Goal: Task Accomplishment & Management: Use online tool/utility

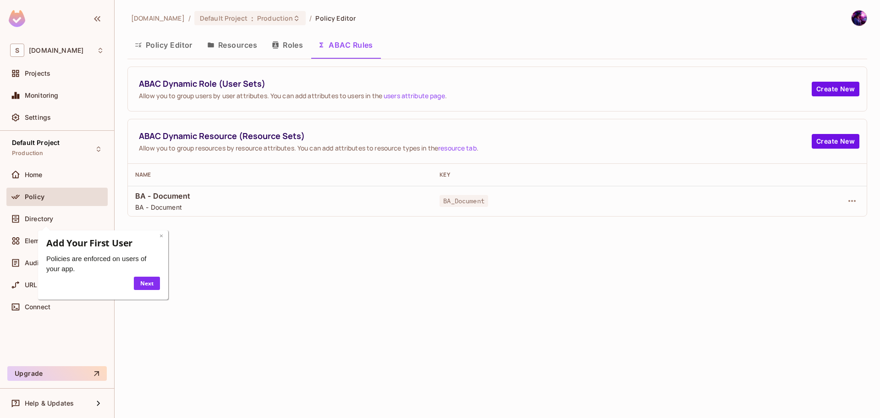
click at [163, 237] on link "×" at bounding box center [162, 235] width 4 height 9
click at [290, 43] on button "Roles" at bounding box center [287, 44] width 46 height 23
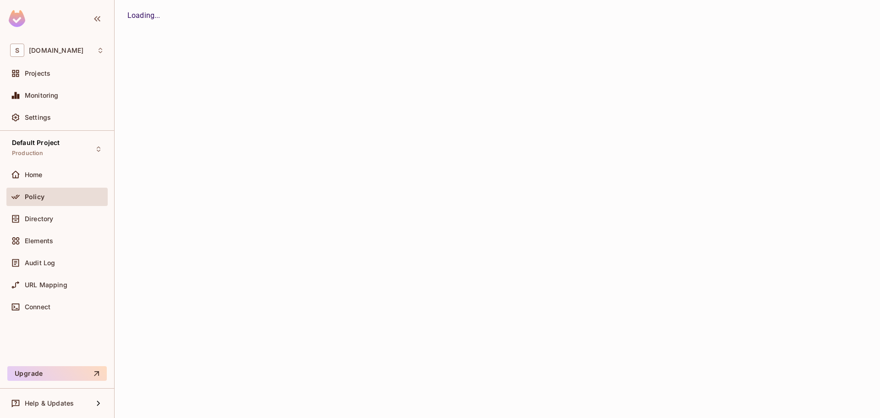
click at [0, 0] on button "Resources" at bounding box center [0, 0] width 0 height 0
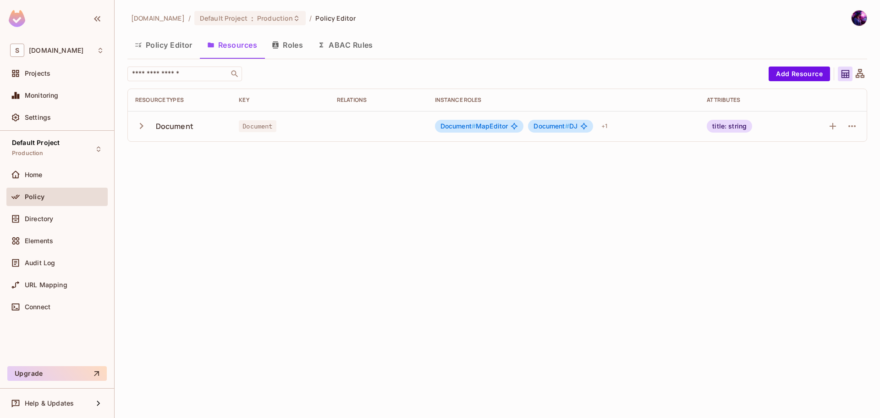
click at [142, 133] on button "button" at bounding box center [143, 126] width 16 height 20
click at [801, 73] on button "Add Resource" at bounding box center [799, 73] width 61 height 15
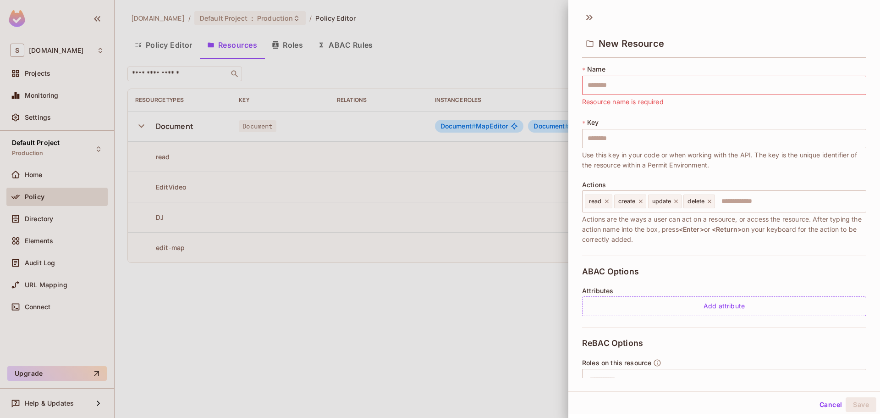
click at [438, 326] on div at bounding box center [440, 209] width 880 height 418
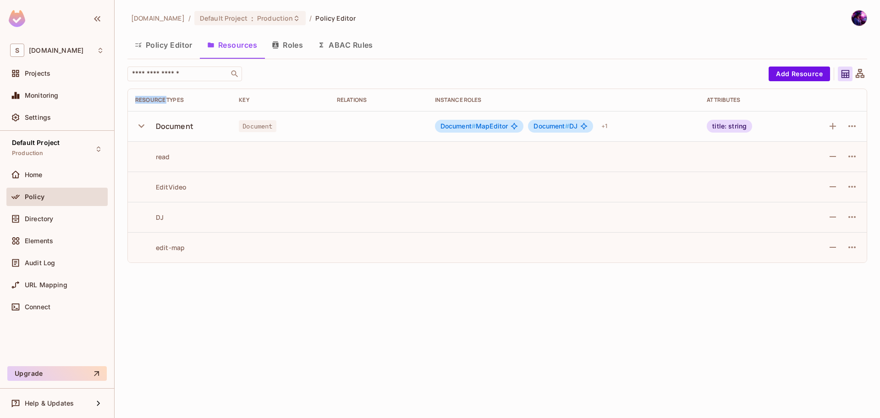
click at [438, 326] on div "savameta.com / Default Project : Production / Policy Editor Policy Editor Resou…" at bounding box center [497, 209] width 765 height 418
click at [852, 127] on icon "button" at bounding box center [852, 126] width 11 height 11
click at [656, 287] on div at bounding box center [440, 209] width 880 height 418
click at [831, 123] on icon "button" at bounding box center [832, 126] width 11 height 11
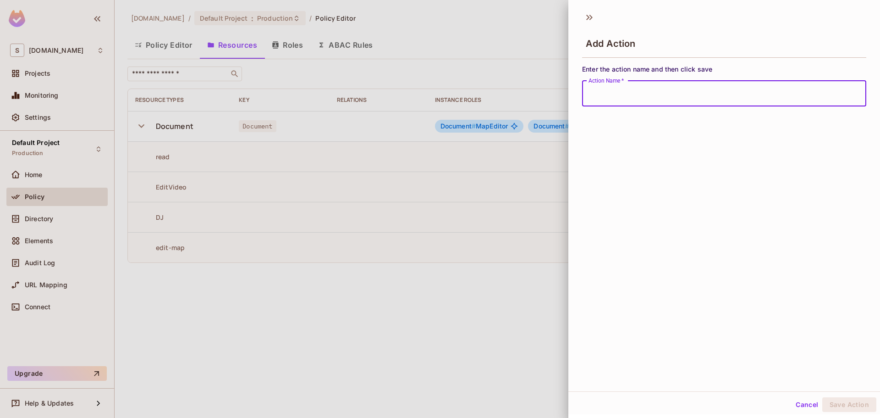
click at [395, 323] on div at bounding box center [440, 209] width 880 height 418
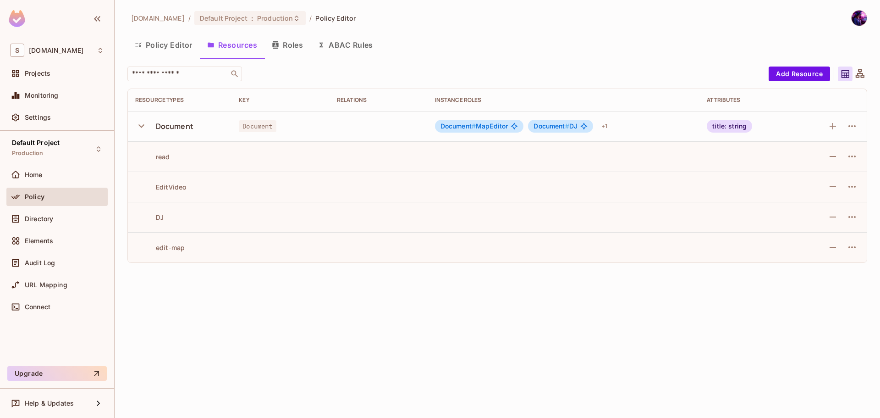
drag, startPoint x: 359, startPoint y: 349, endPoint x: 364, endPoint y: 343, distance: 8.1
click at [361, 350] on div "savameta.com / Default Project : Production / Policy Editor Policy Editor Resou…" at bounding box center [497, 209] width 765 height 418
click at [340, 43] on button "ABAC Rules" at bounding box center [345, 44] width 70 height 23
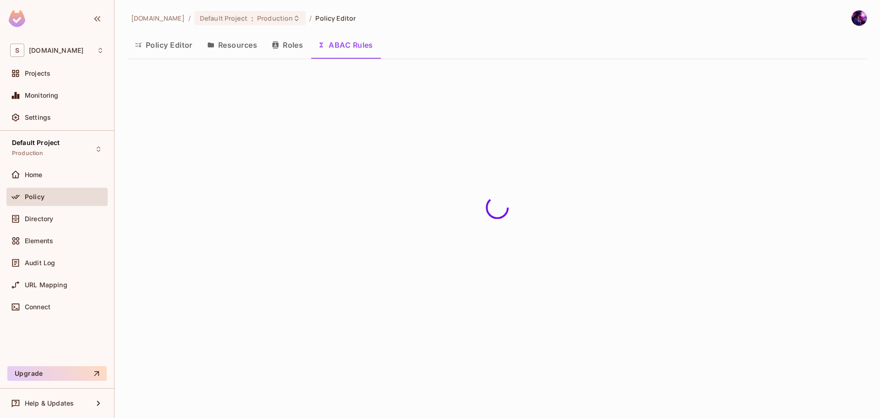
click at [211, 48] on icon "button" at bounding box center [210, 44] width 7 height 7
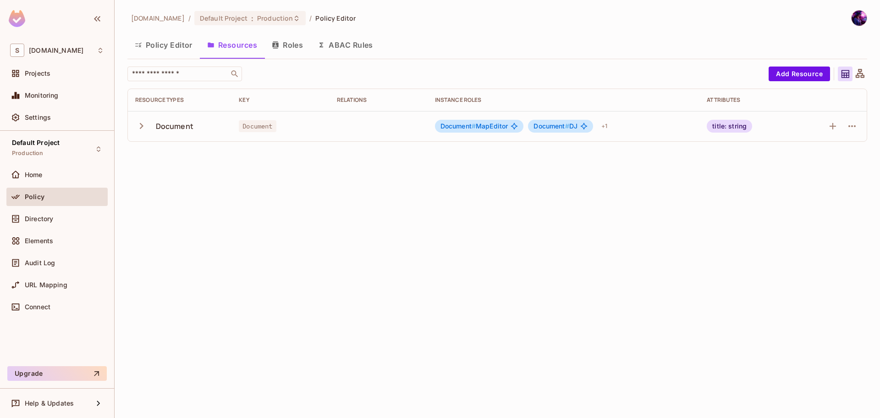
click at [280, 50] on button "Roles" at bounding box center [287, 44] width 46 height 23
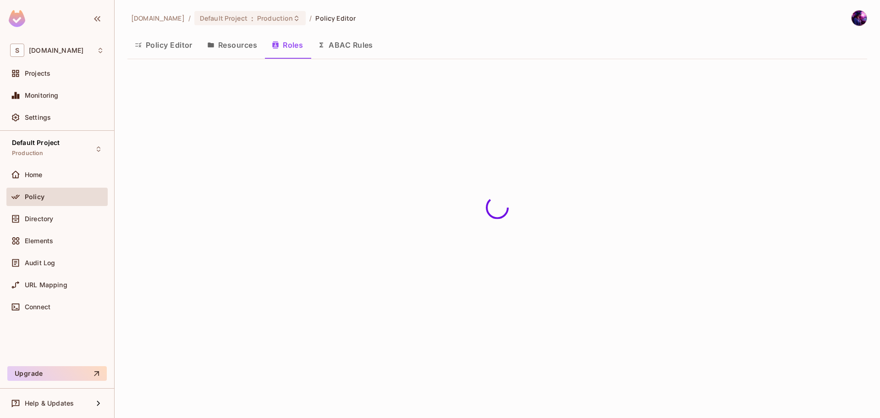
click at [214, 49] on button "Resources" at bounding box center [232, 44] width 65 height 23
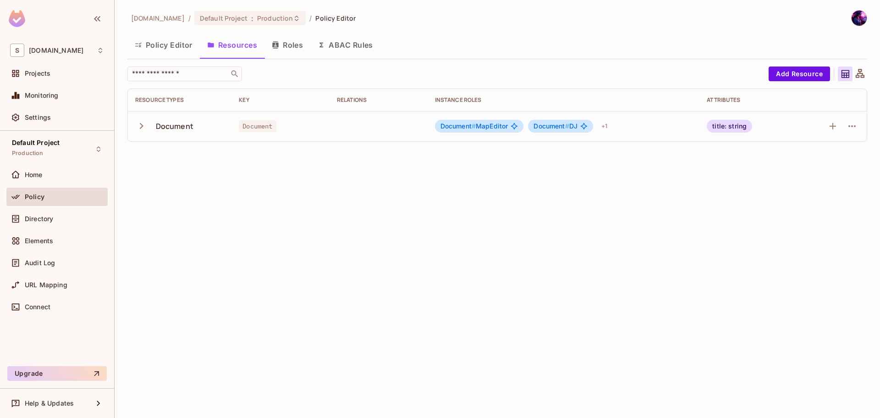
click at [177, 44] on button "Policy Editor" at bounding box center [163, 44] width 72 height 23
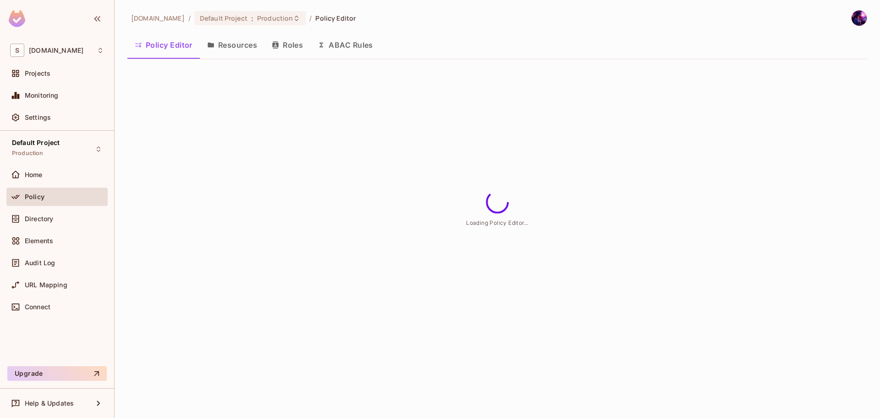
click at [231, 45] on button "Resources" at bounding box center [232, 44] width 65 height 23
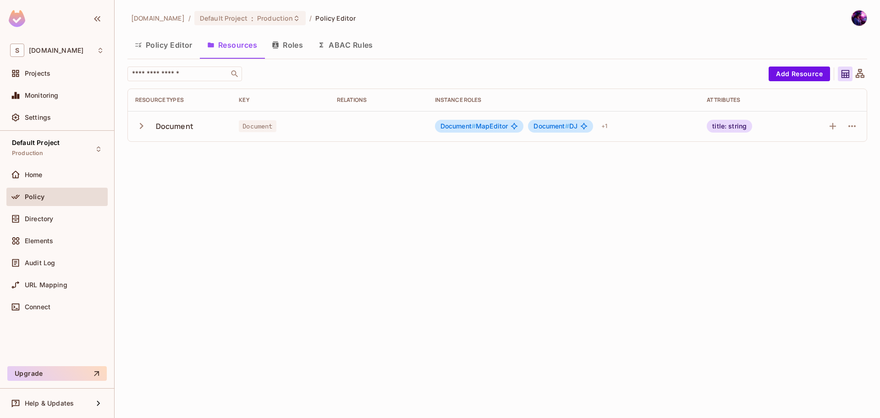
click at [159, 40] on button "Policy Editor" at bounding box center [163, 44] width 72 height 23
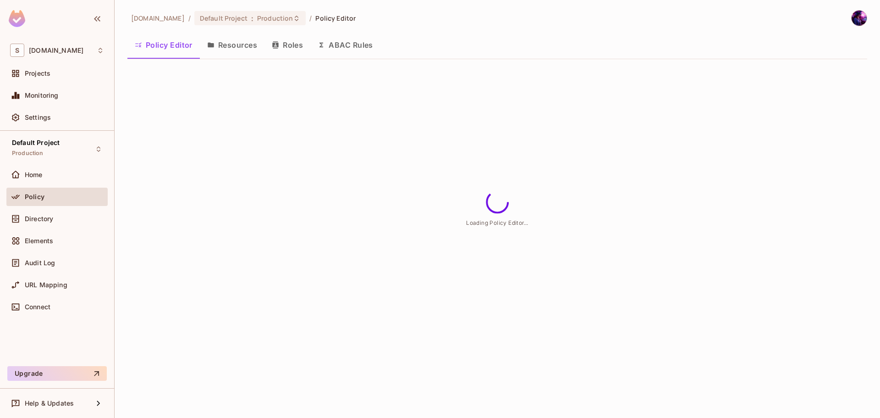
click at [252, 130] on div "savameta.com / Default Project : Production / Policy Editor Policy Editor Resou…" at bounding box center [497, 209] width 765 height 418
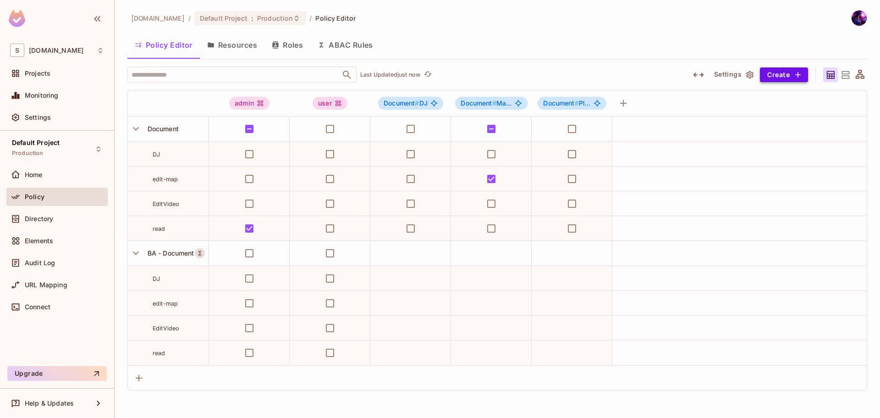
click at [761, 72] on button "Create" at bounding box center [784, 74] width 48 height 15
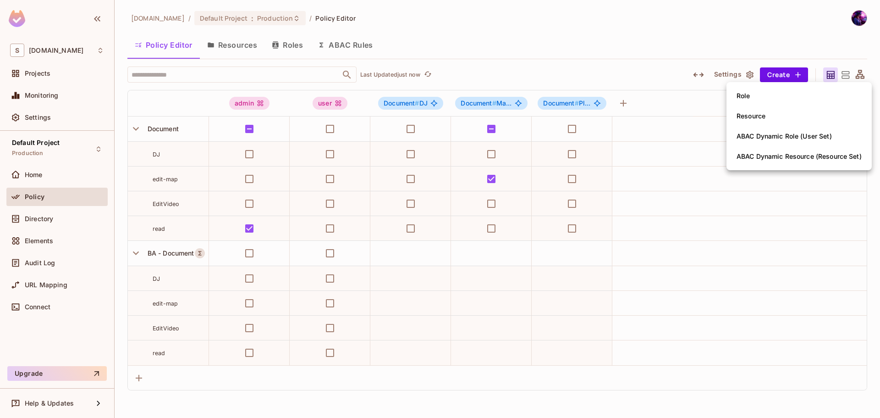
click at [757, 123] on span "Resource" at bounding box center [751, 116] width 34 height 15
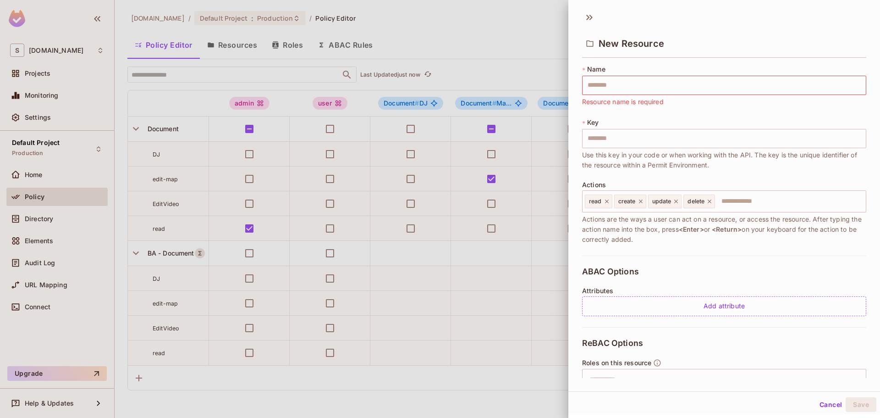
click at [231, 29] on div at bounding box center [440, 209] width 880 height 418
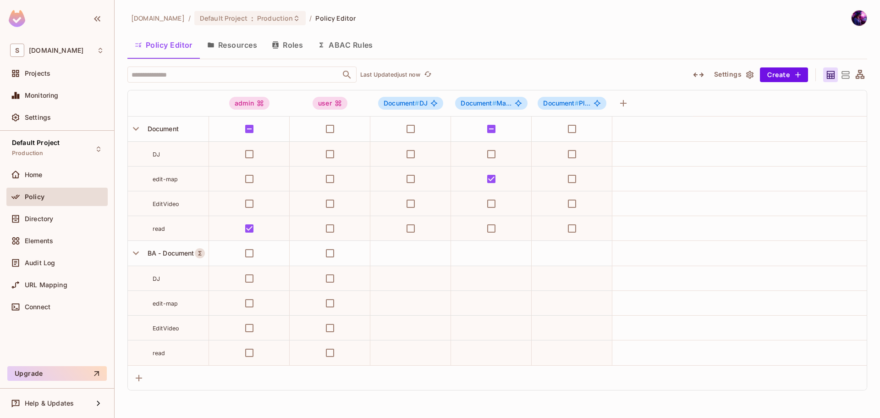
click at [235, 40] on button "Resources" at bounding box center [232, 44] width 65 height 23
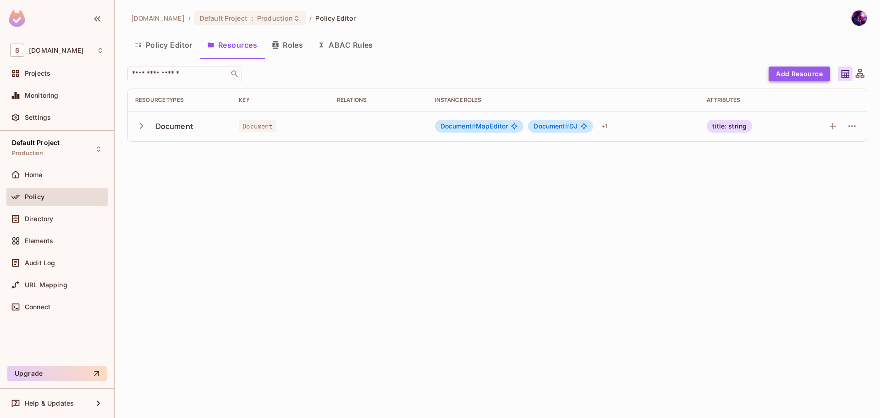
click at [796, 79] on button "Add Resource" at bounding box center [799, 73] width 61 height 15
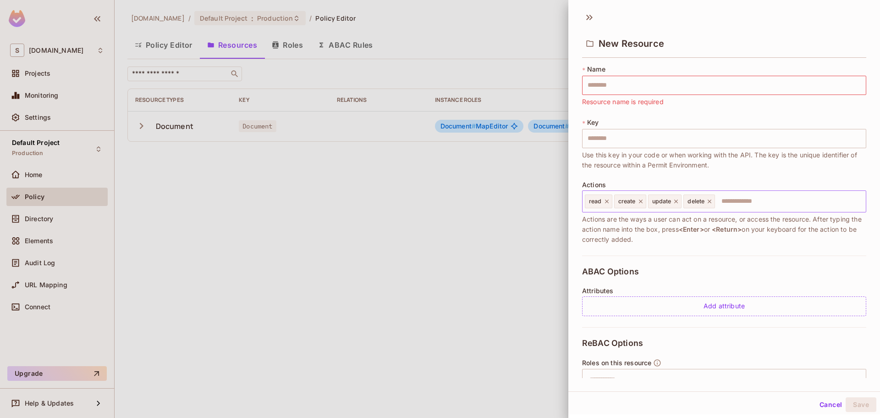
click at [743, 204] on input "text" at bounding box center [789, 201] width 146 height 18
type input "*****"
click at [742, 198] on icon at bounding box center [743, 201] width 6 height 6
click at [356, 295] on div at bounding box center [440, 209] width 880 height 418
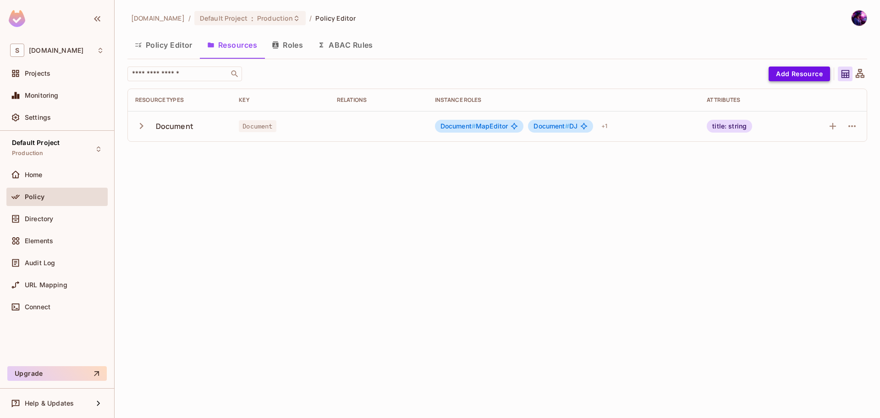
click at [793, 70] on button "Add Resource" at bounding box center [799, 73] width 61 height 15
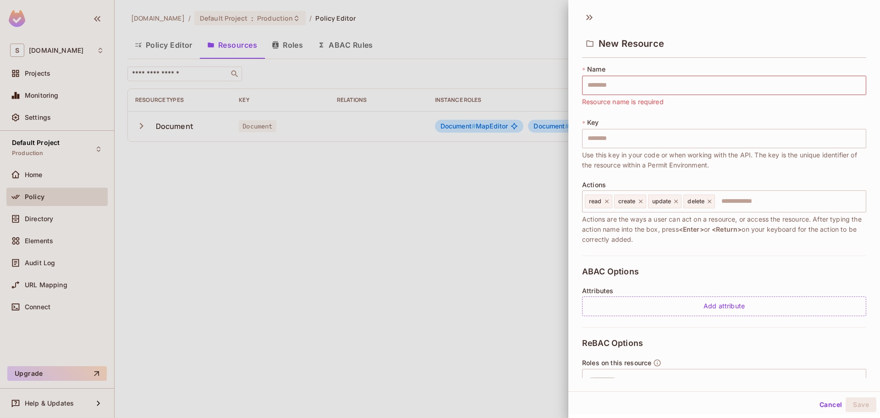
click at [419, 171] on div at bounding box center [440, 209] width 880 height 418
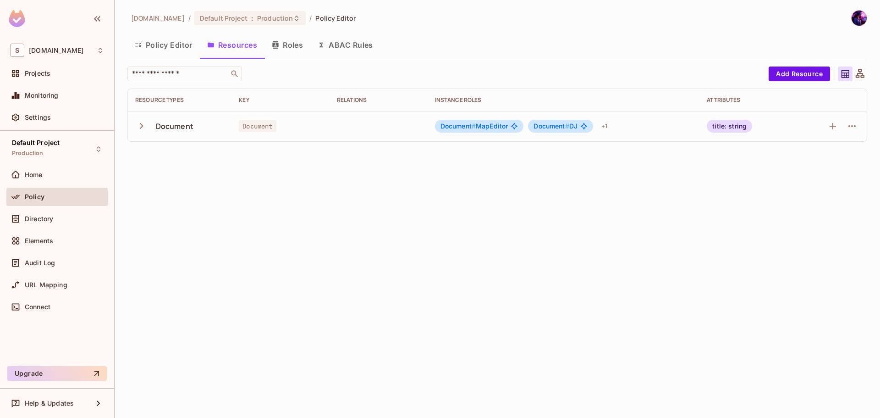
click at [159, 49] on button "Policy Editor" at bounding box center [163, 44] width 72 height 23
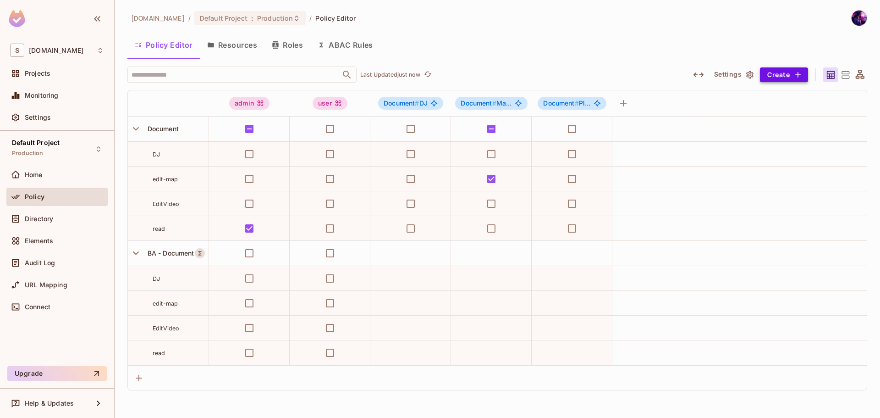
click at [792, 77] on button "Create" at bounding box center [784, 74] width 48 height 15
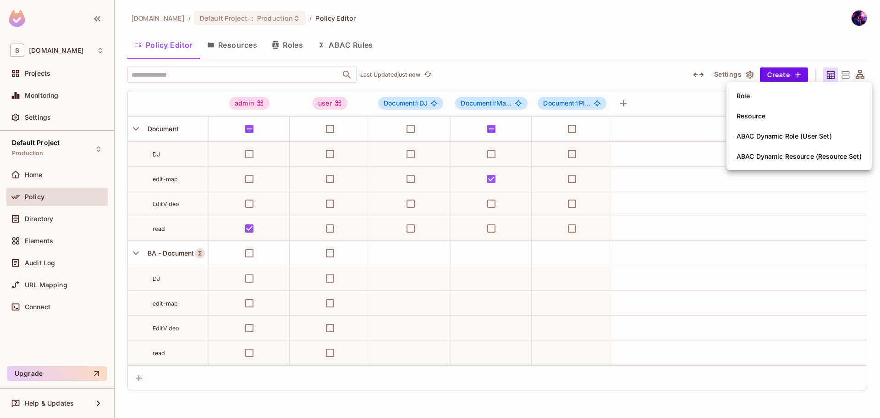
click at [634, 38] on div at bounding box center [440, 209] width 880 height 418
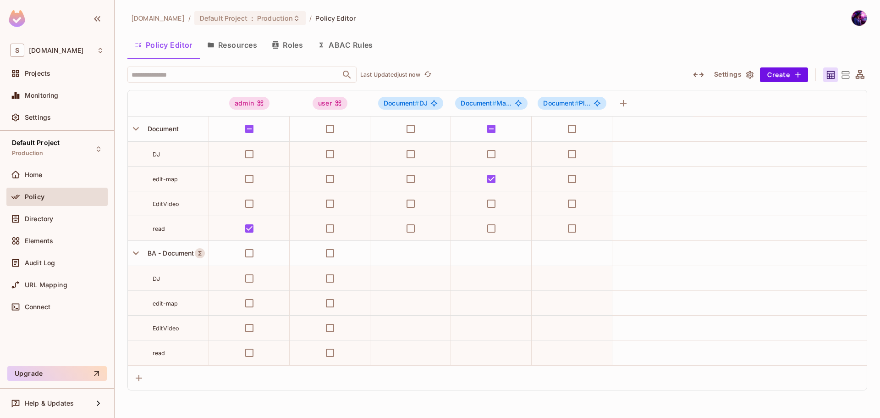
click at [210, 35] on button "Resources" at bounding box center [232, 44] width 65 height 23
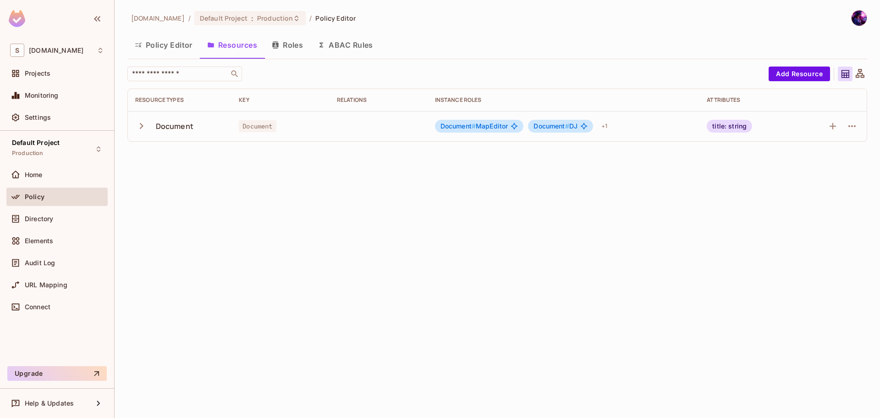
click at [295, 38] on button "Roles" at bounding box center [287, 44] width 46 height 23
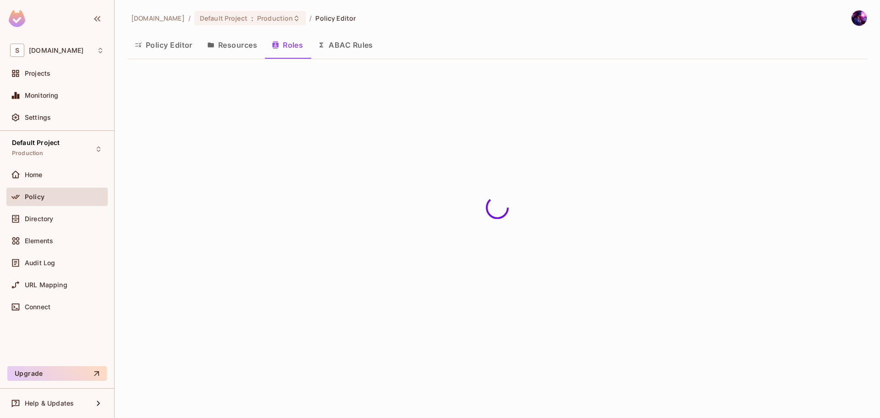
click at [355, 47] on button "ABAC Rules" at bounding box center [345, 44] width 70 height 23
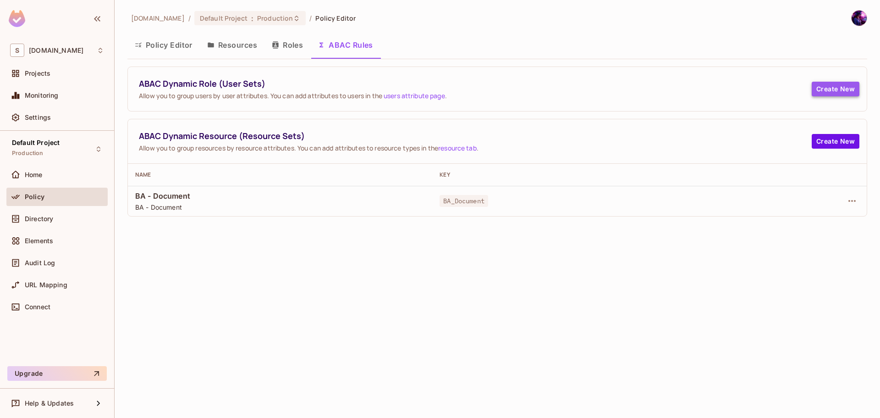
click at [833, 84] on button "Create New" at bounding box center [836, 89] width 48 height 15
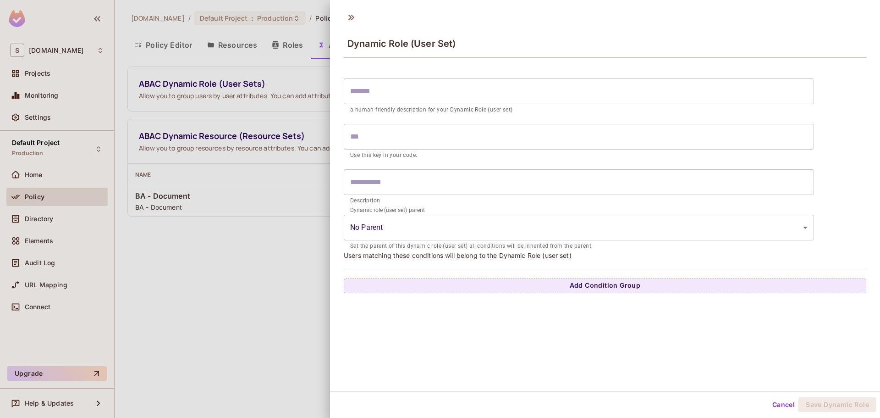
click at [283, 299] on div at bounding box center [440, 209] width 880 height 418
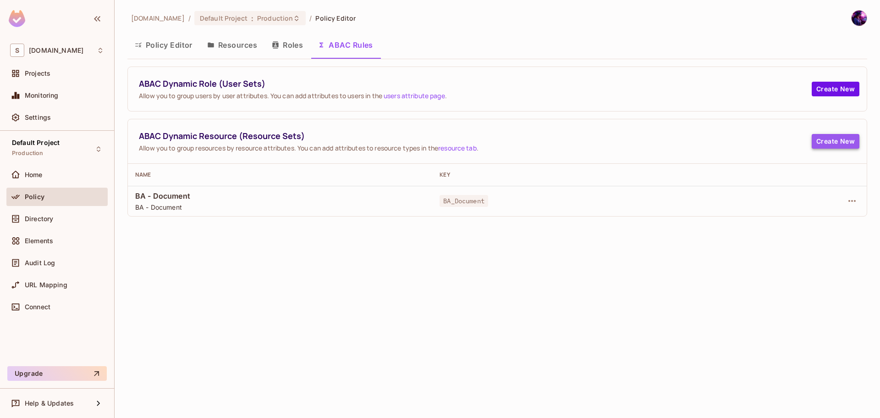
click at [839, 144] on button "Create New" at bounding box center [836, 141] width 48 height 15
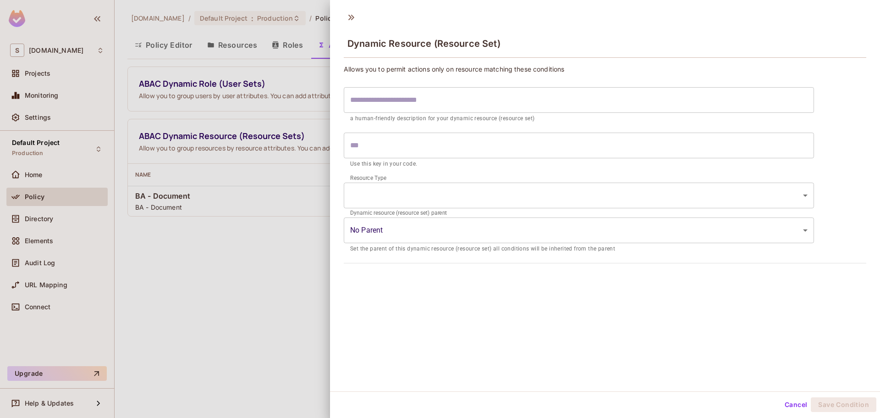
click at [244, 364] on div at bounding box center [440, 209] width 880 height 418
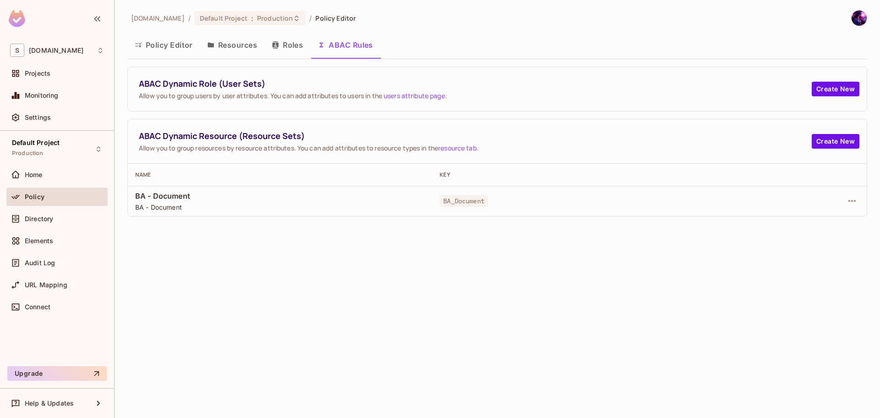
click at [286, 42] on button "Roles" at bounding box center [287, 44] width 46 height 23
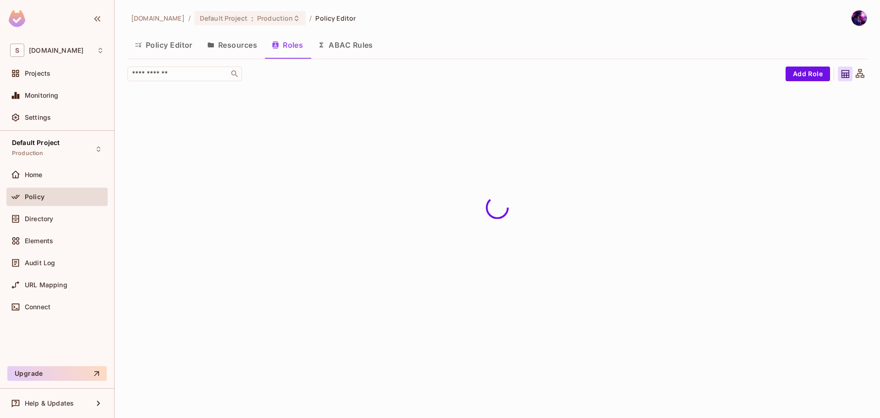
click at [231, 51] on button "Resources" at bounding box center [232, 44] width 65 height 23
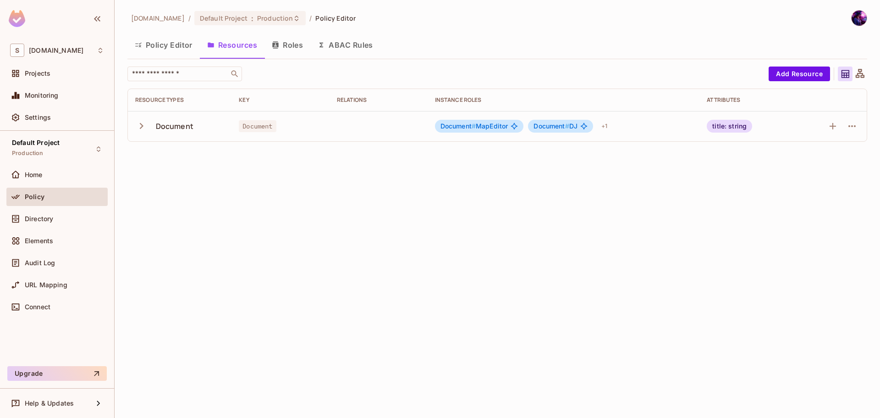
drag, startPoint x: 632, startPoint y: 256, endPoint x: 604, endPoint y: 247, distance: 29.1
click at [632, 256] on div "[DOMAIN_NAME] / Default Project : Production / Policy Editor Policy Editor Reso…" at bounding box center [497, 209] width 765 height 418
click at [176, 45] on button "Policy Editor" at bounding box center [163, 44] width 72 height 23
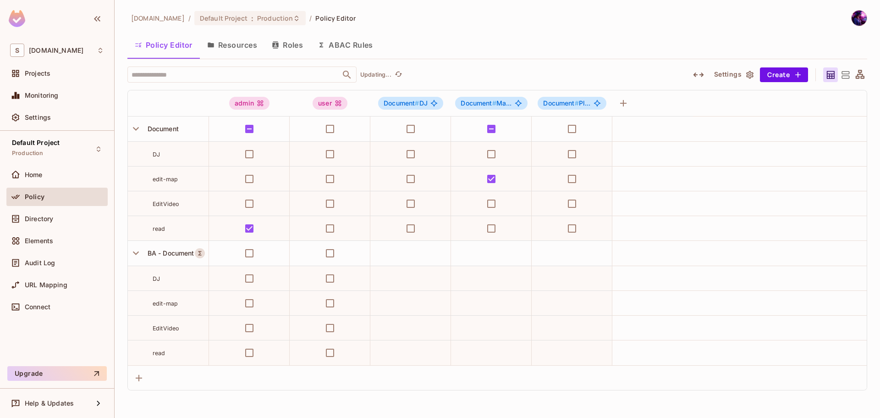
click at [205, 42] on button "Resources" at bounding box center [232, 44] width 65 height 23
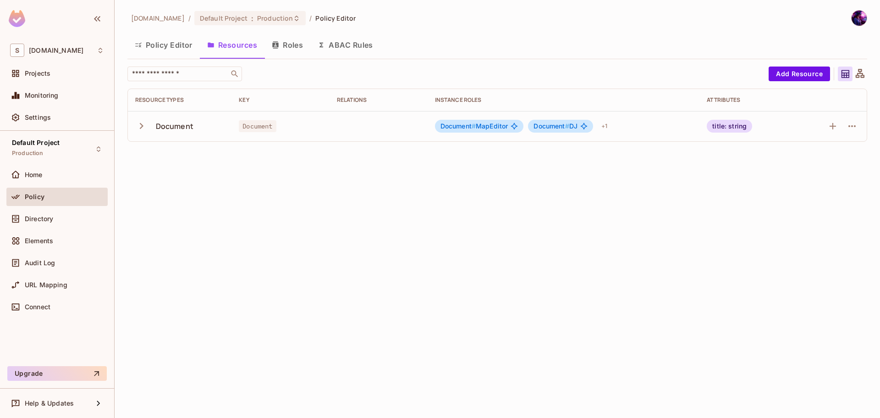
click at [347, 44] on button "ABAC Rules" at bounding box center [345, 44] width 70 height 23
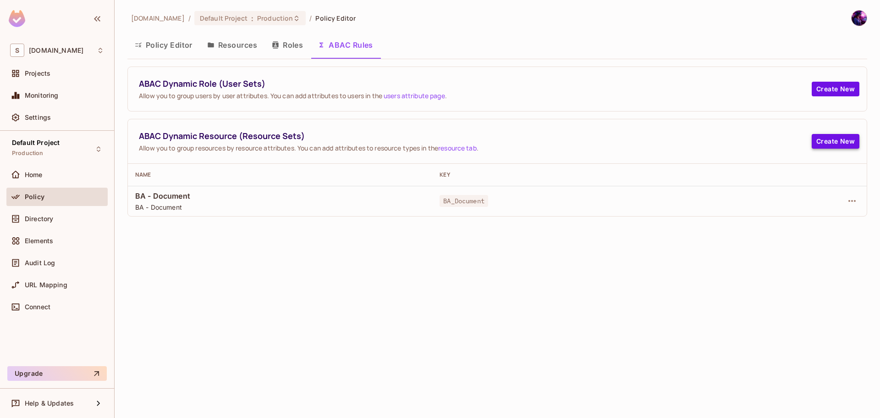
click at [849, 148] on button "Create New" at bounding box center [836, 141] width 48 height 15
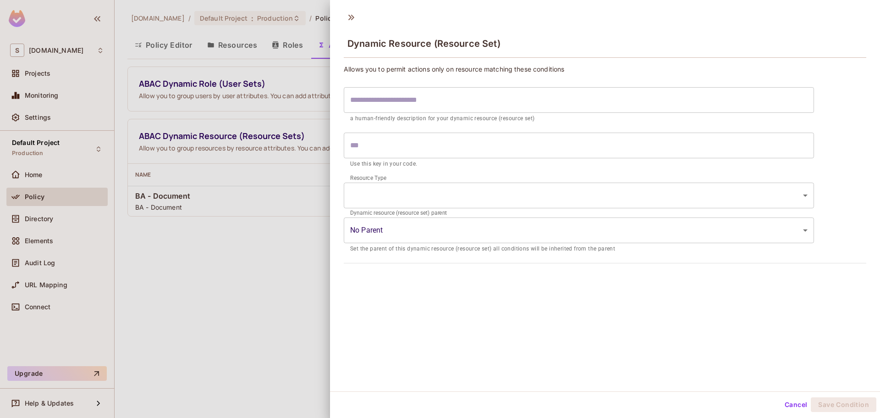
click at [193, 353] on div at bounding box center [440, 209] width 880 height 418
